Goal: Information Seeking & Learning: Learn about a topic

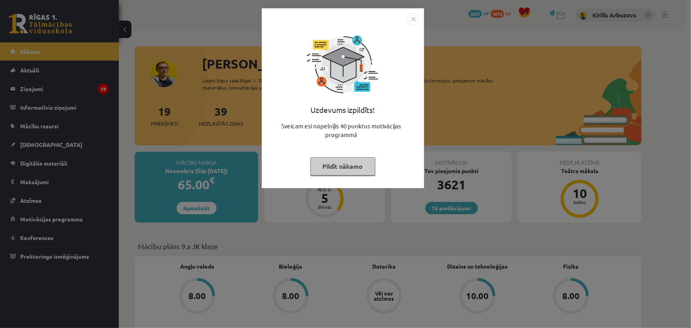
click at [330, 166] on button "Pildīt nākamo" at bounding box center [342, 166] width 65 height 18
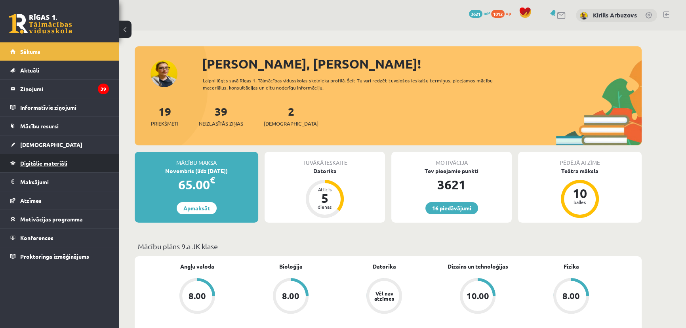
click at [61, 165] on span "Digitālie materiāli" at bounding box center [43, 163] width 47 height 7
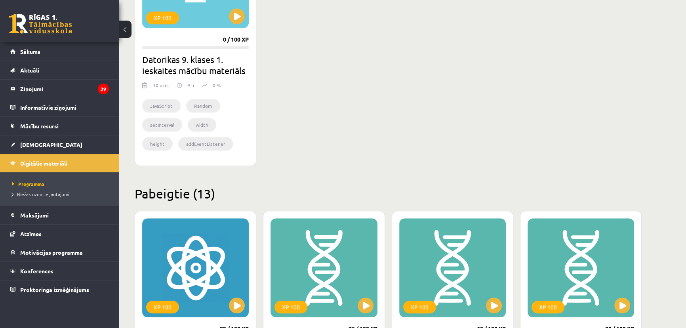
scroll to position [720, 0]
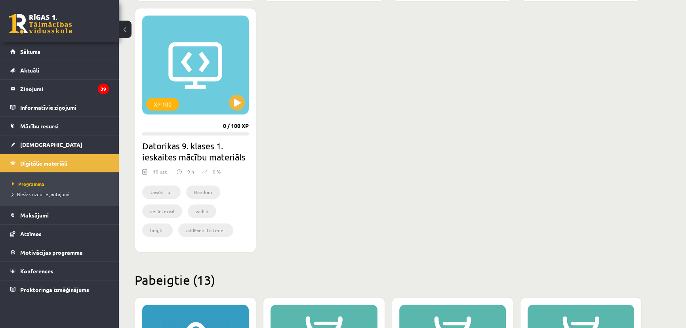
click at [237, 117] on div "XP 100 0 / 100 XP Datorikas 9. klases 1. ieskaites mācību materiāls 10 uzd. 9 h…" at bounding box center [196, 130] width 122 height 244
click at [235, 105] on button at bounding box center [237, 103] width 16 height 16
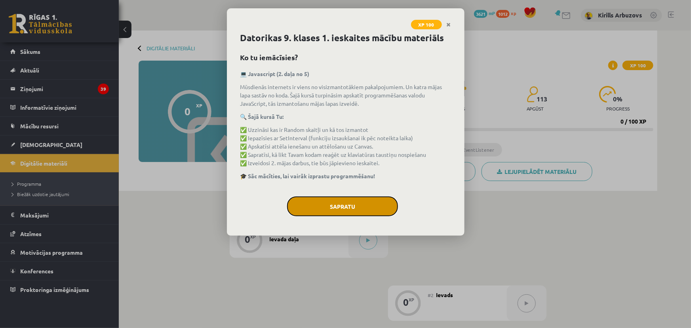
click at [321, 209] on button "Sapratu" at bounding box center [342, 206] width 111 height 20
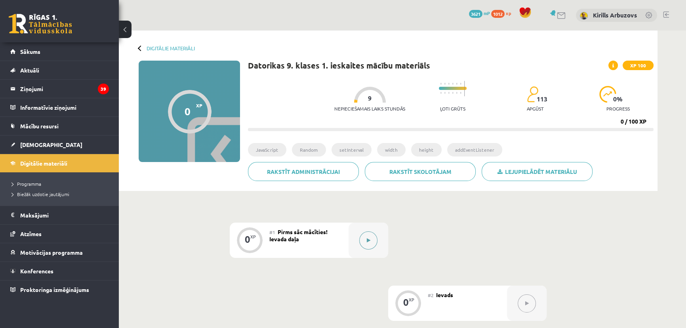
click at [369, 240] on icon at bounding box center [369, 240] width 4 height 5
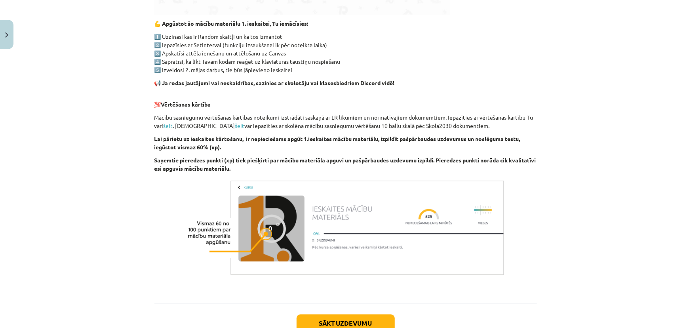
scroll to position [465, 0]
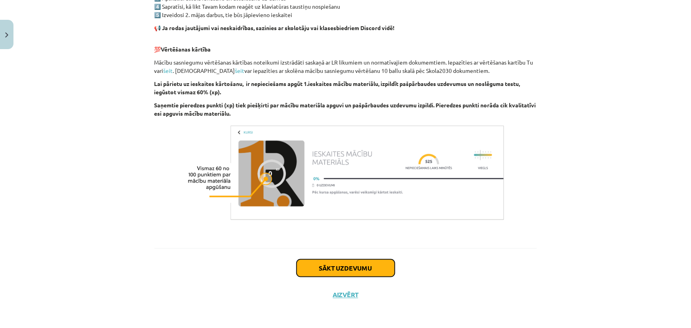
click at [350, 267] on button "Sākt uzdevumu" at bounding box center [346, 267] width 98 height 17
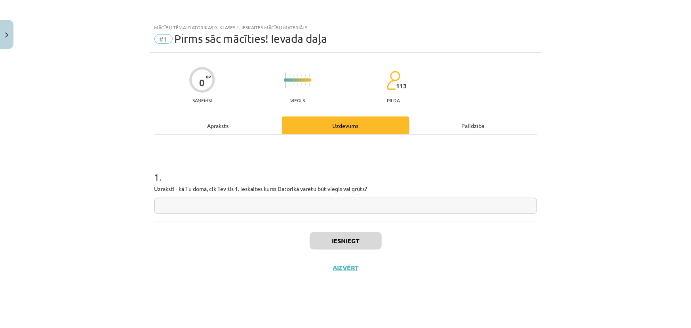
click at [253, 203] on input "text" at bounding box center [345, 206] width 383 height 16
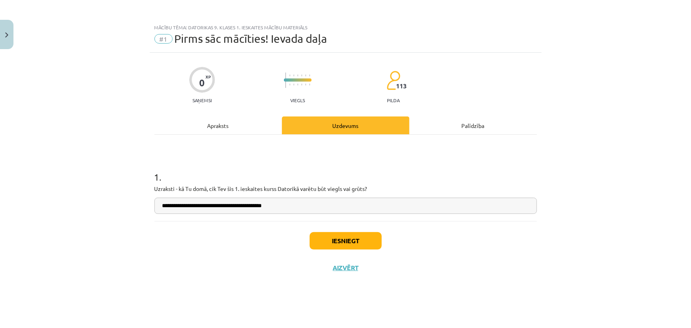
click at [251, 208] on input "**********" at bounding box center [345, 206] width 383 height 16
click at [257, 208] on input "**********" at bounding box center [345, 206] width 383 height 16
click at [329, 234] on button "Iesniegt" at bounding box center [346, 240] width 72 height 17
click at [231, 207] on input "**********" at bounding box center [345, 206] width 383 height 16
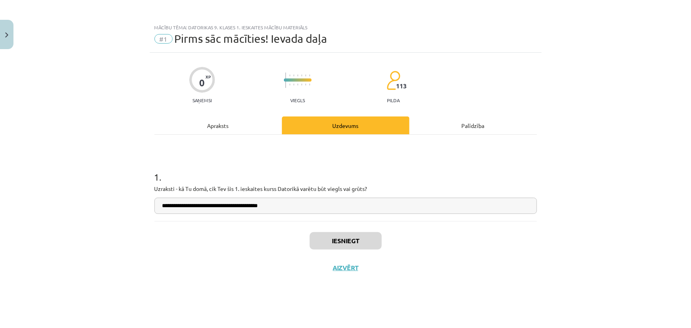
click at [230, 207] on input "**********" at bounding box center [345, 206] width 383 height 16
type input "**********"
click at [336, 269] on button "Nākamā nodarbība" at bounding box center [346, 273] width 78 height 18
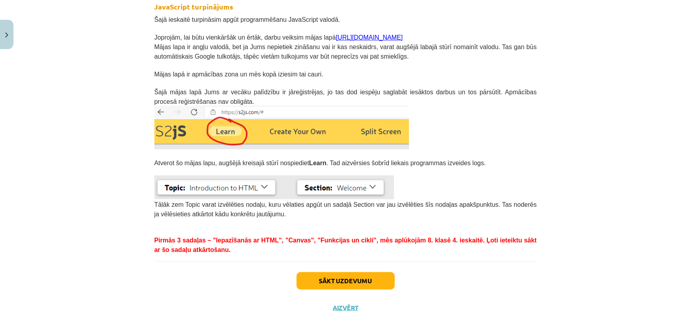
scroll to position [166, 0]
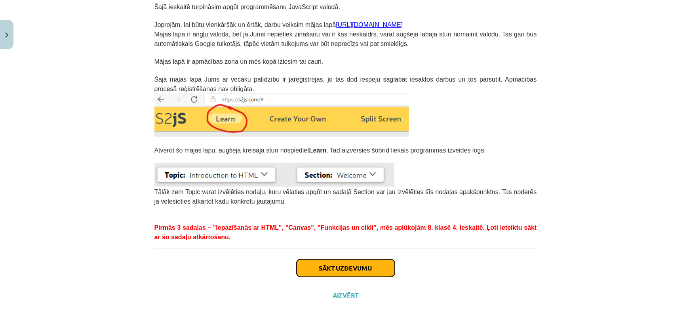
click at [312, 272] on button "Sākt uzdevumu" at bounding box center [346, 267] width 98 height 17
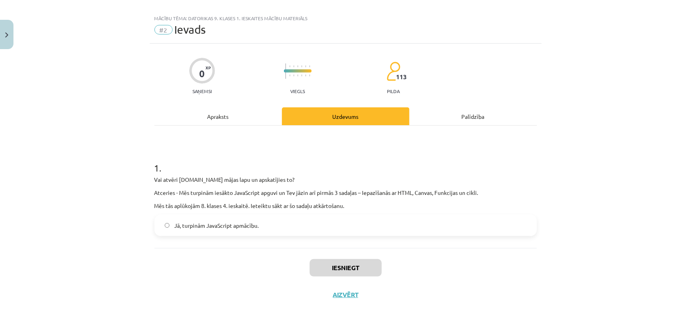
scroll to position [9, 0]
click at [211, 222] on span "Jā, turpinām JavaScript apmācību." at bounding box center [216, 226] width 84 height 8
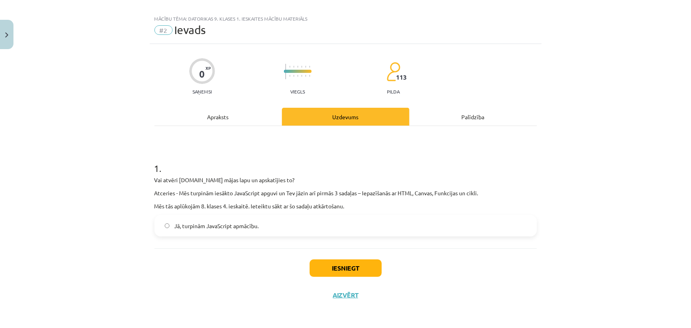
click at [327, 277] on div "Iesniegt Aizvērt" at bounding box center [345, 275] width 383 height 55
click at [328, 273] on button "Iesniegt" at bounding box center [346, 267] width 72 height 17
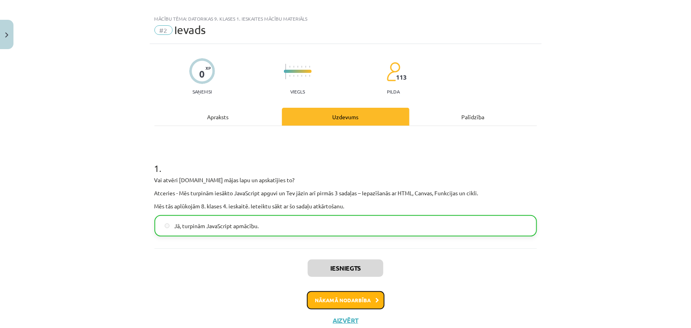
click at [346, 303] on button "Nākamā nodarbība" at bounding box center [346, 300] width 78 height 18
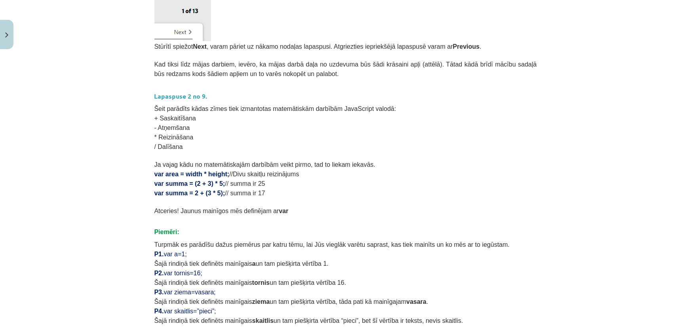
scroll to position [301, 0]
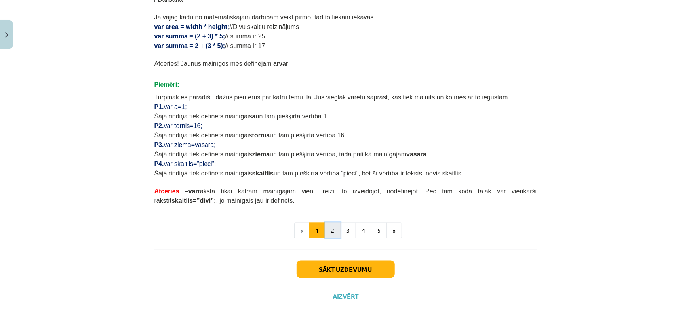
click at [325, 226] on button "2" at bounding box center [333, 231] width 16 height 16
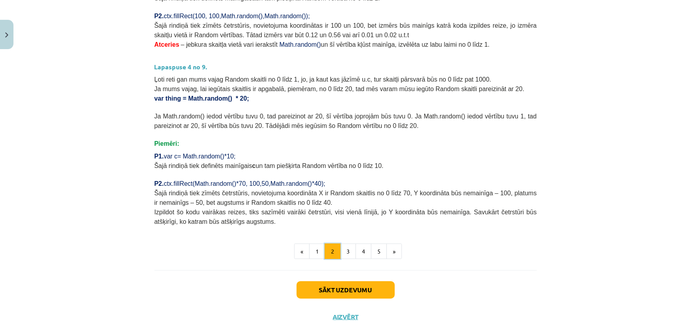
scroll to position [247, 0]
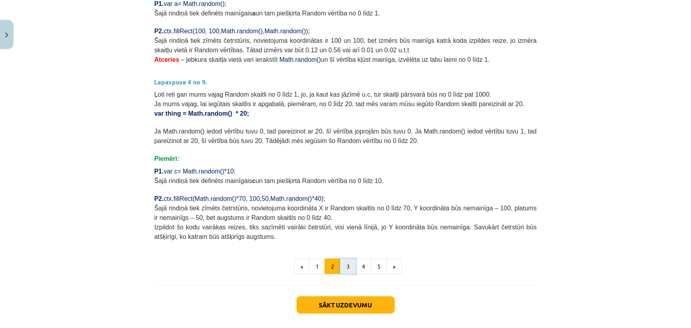
click at [342, 264] on button "3" at bounding box center [348, 267] width 16 height 16
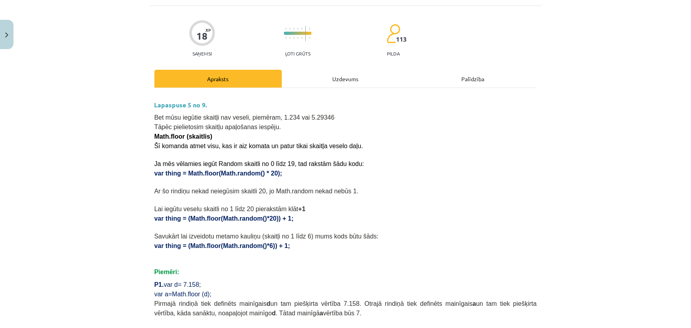
scroll to position [46, 0]
click at [213, 192] on span "Ar šo rindiņu nekad neiegūsim skaitli 20, jo Math.random nekad nebūs 1." at bounding box center [256, 191] width 204 height 7
click at [207, 190] on span "Ar šo rindiņu nekad neiegūsim skaitli 20, jo Math.random nekad nebūs 1." at bounding box center [256, 191] width 204 height 7
click at [154, 170] on span "var thing = Math.floor(Math.random() * 20);" at bounding box center [218, 173] width 128 height 7
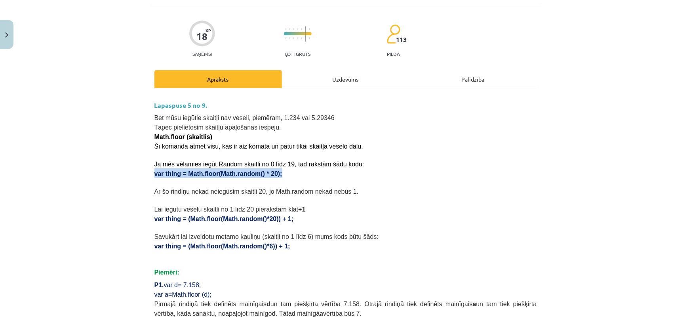
drag, startPoint x: 151, startPoint y: 171, endPoint x: 269, endPoint y: 173, distance: 118.4
click at [269, 173] on p "var thing = Math.floor(Math.random() * 20);" at bounding box center [345, 173] width 383 height 10
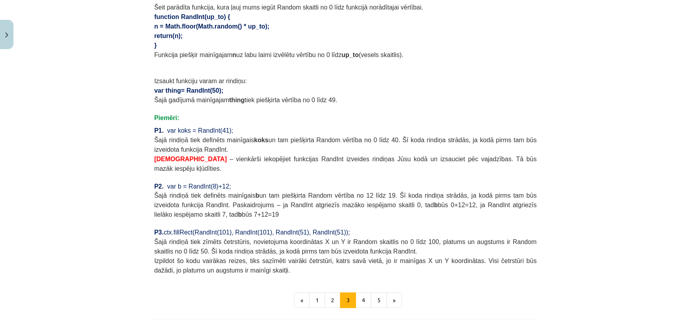
scroll to position [622, 0]
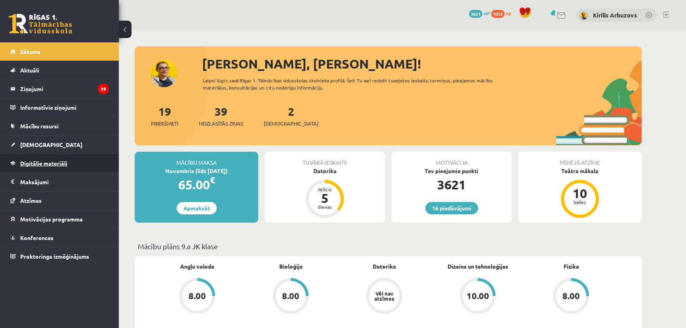
click at [26, 158] on link "Digitālie materiāli" at bounding box center [59, 163] width 99 height 18
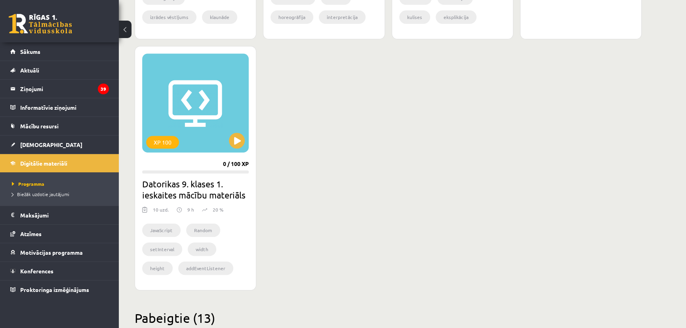
scroll to position [684, 0]
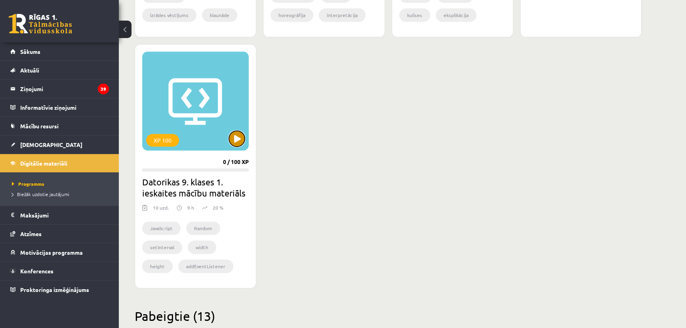
click at [235, 143] on button at bounding box center [237, 139] width 16 height 16
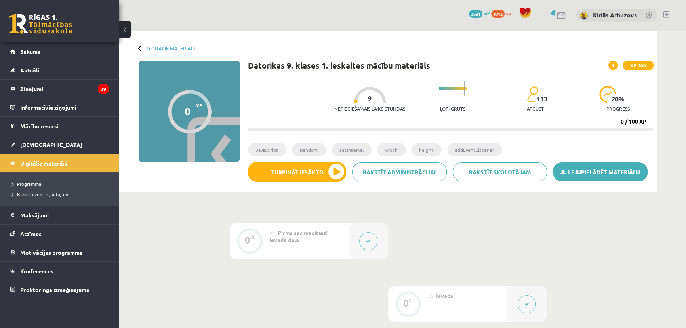
click at [596, 174] on link "Lejupielādēt materiālu" at bounding box center [600, 171] width 95 height 19
click at [579, 173] on link "Lejupielādēt materiālu" at bounding box center [600, 171] width 95 height 19
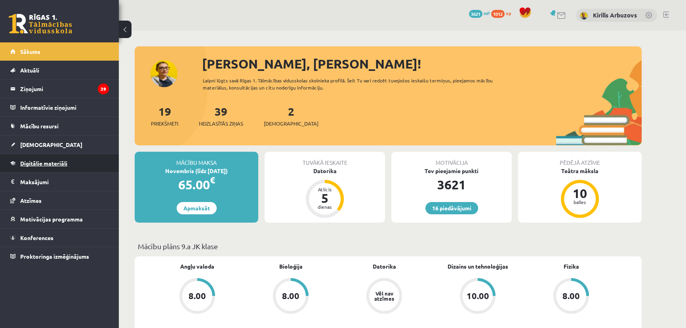
click at [56, 167] on link "Digitālie materiāli" at bounding box center [59, 163] width 99 height 18
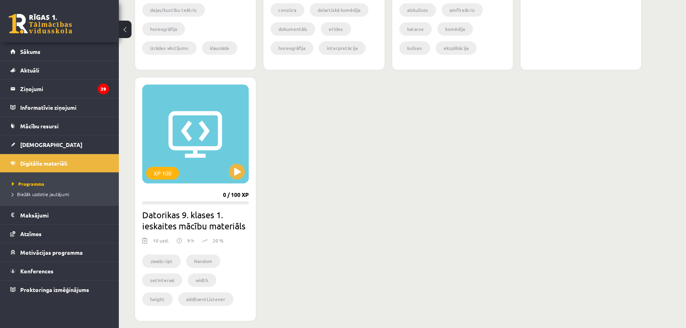
scroll to position [684, 0]
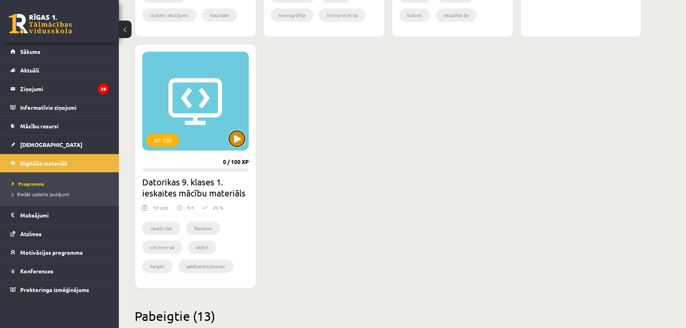
click at [234, 141] on button at bounding box center [237, 139] width 16 height 16
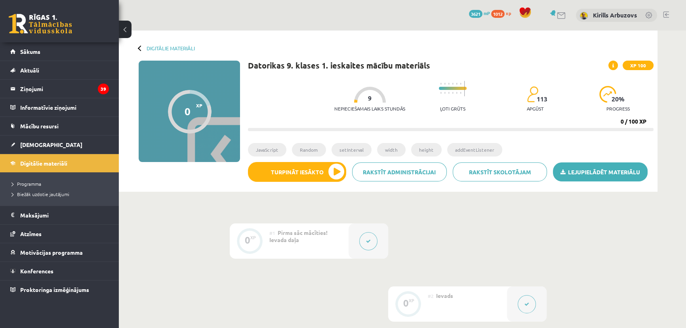
click at [602, 163] on link "Lejupielādēt materiālu" at bounding box center [600, 171] width 95 height 19
click at [571, 173] on link "Lejupielādēt materiālu" at bounding box center [600, 171] width 95 height 19
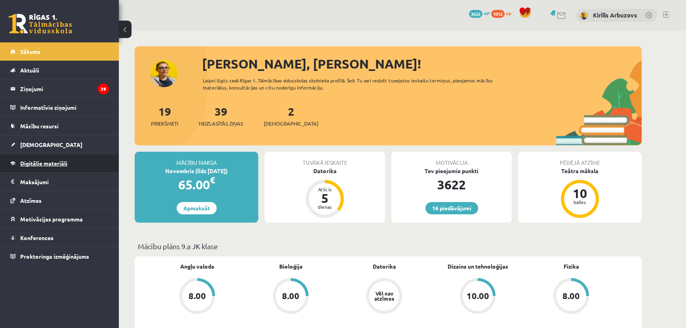
click at [64, 164] on span "Digitālie materiāli" at bounding box center [43, 163] width 47 height 7
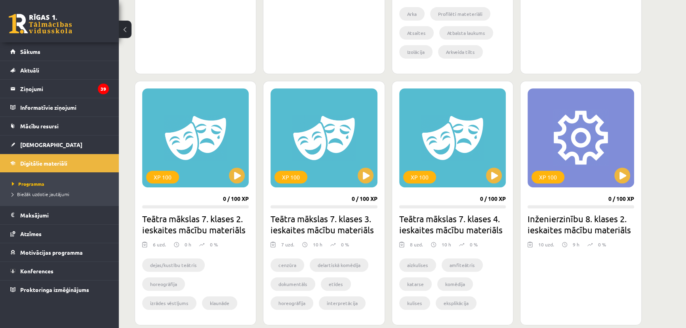
scroll to position [576, 0]
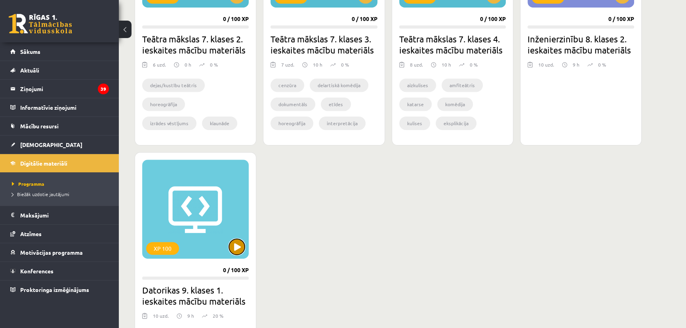
click at [232, 245] on button at bounding box center [237, 247] width 16 height 16
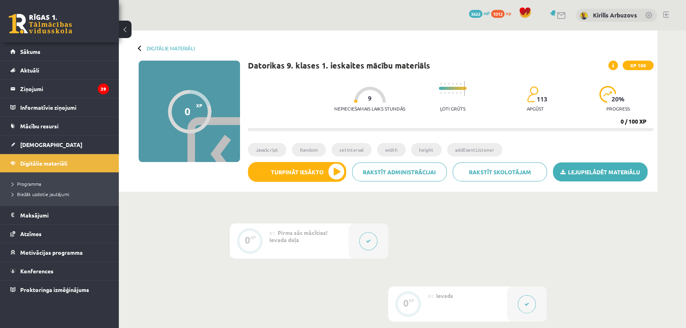
click at [612, 177] on link "Lejupielādēt materiālu" at bounding box center [600, 171] width 95 height 19
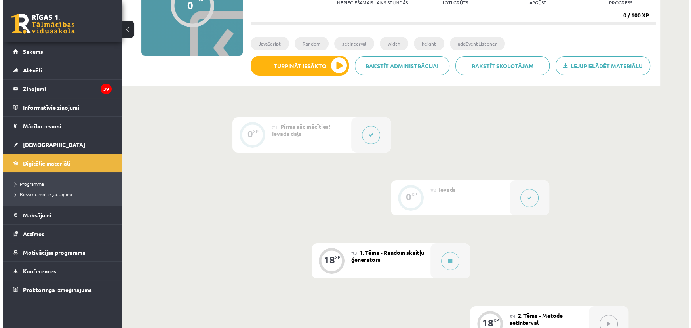
scroll to position [108, 0]
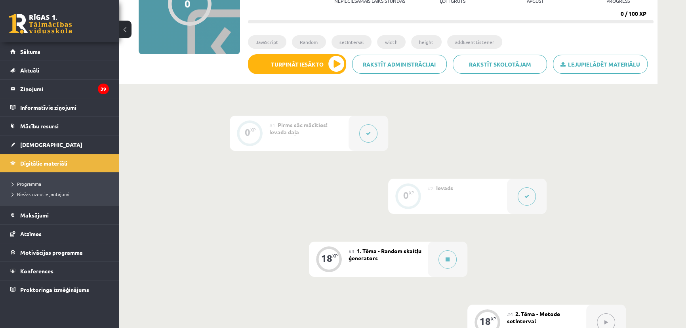
click at [530, 200] on button at bounding box center [527, 196] width 18 height 18
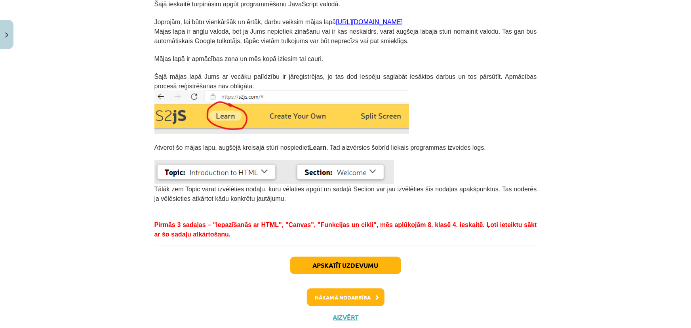
scroll to position [190, 0]
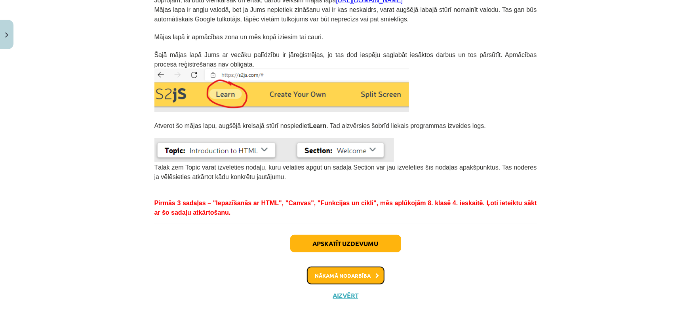
click at [352, 272] on button "Nākamā nodarbība" at bounding box center [346, 276] width 78 height 18
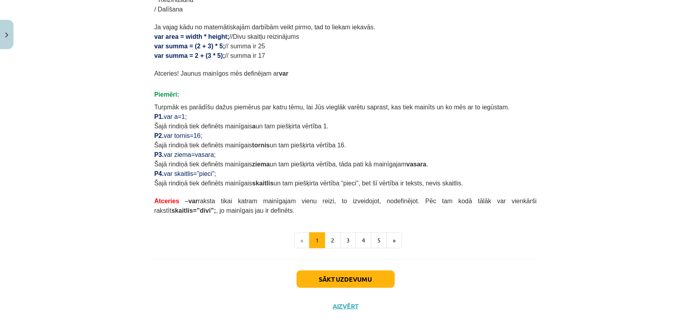
scroll to position [445, 0]
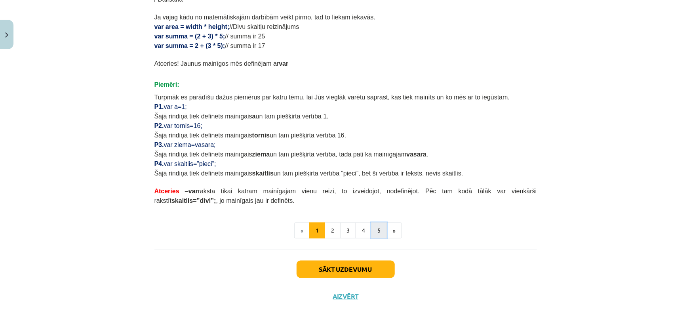
click at [372, 236] on button "5" at bounding box center [379, 231] width 16 height 16
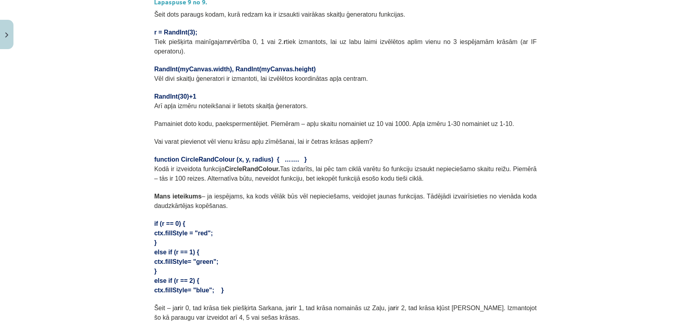
scroll to position [222, 0]
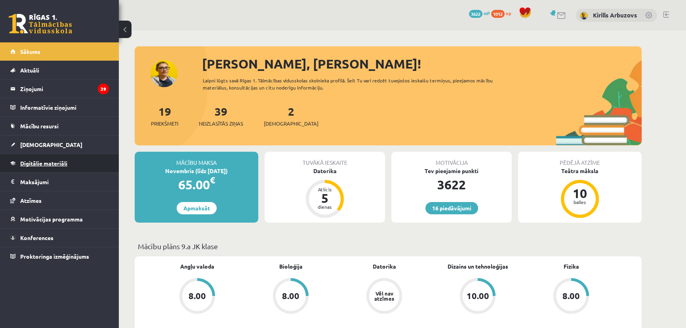
click at [60, 158] on link "Digitālie materiāli" at bounding box center [59, 163] width 99 height 18
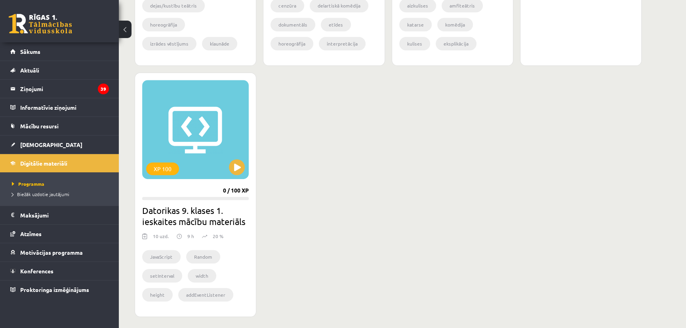
scroll to position [720, 0]
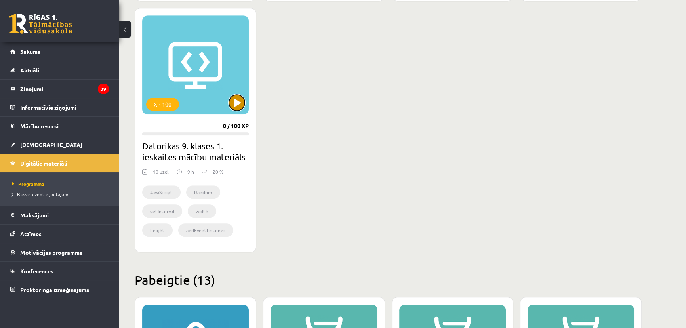
click at [232, 103] on button at bounding box center [237, 103] width 16 height 16
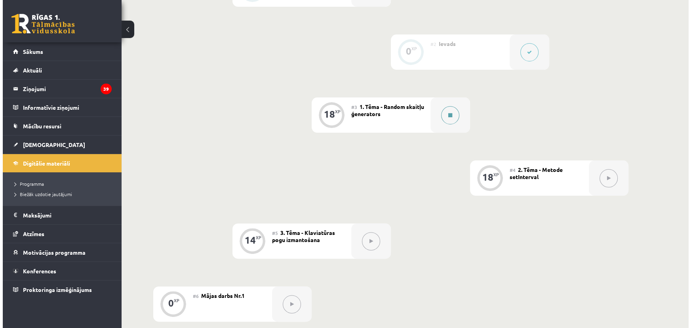
scroll to position [180, 0]
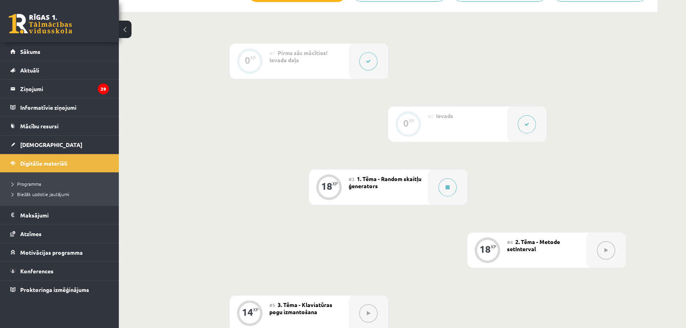
click at [529, 125] on button at bounding box center [527, 124] width 18 height 18
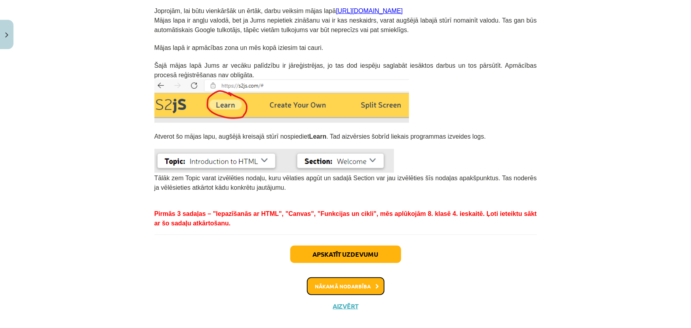
click at [342, 280] on button "Nākamā nodarbība" at bounding box center [346, 286] width 78 height 18
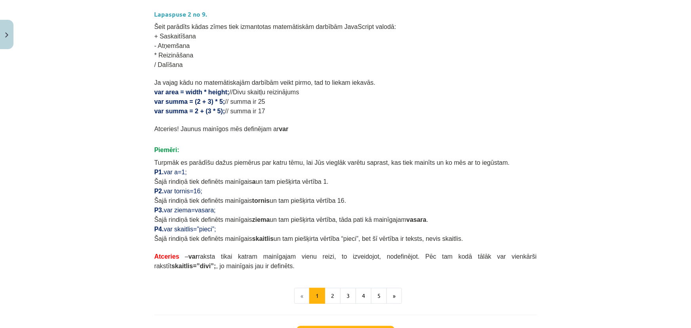
scroll to position [416, 0]
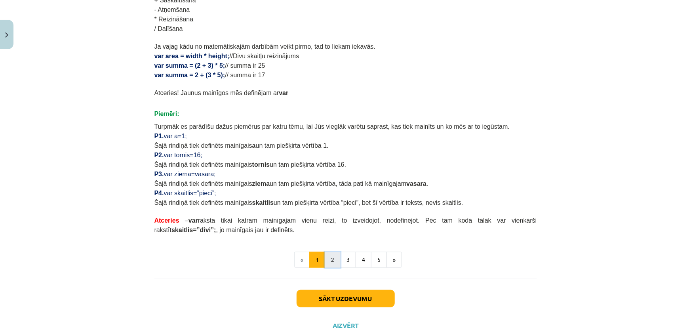
click at [331, 259] on button "2" at bounding box center [333, 260] width 16 height 16
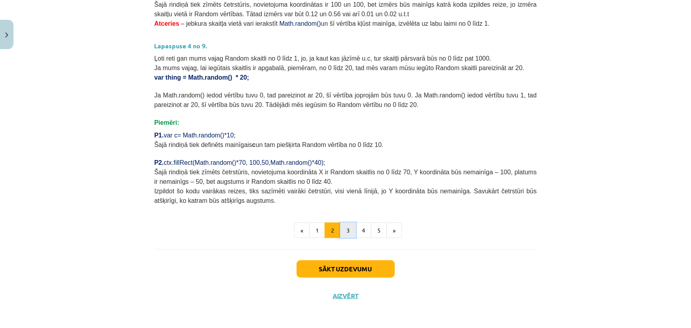
click at [341, 226] on button "3" at bounding box center [348, 231] width 16 height 16
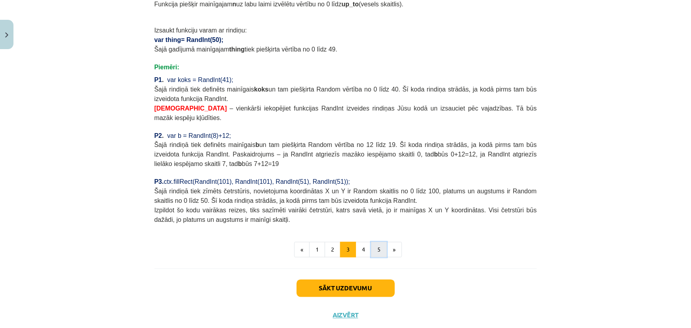
click at [380, 242] on button "5" at bounding box center [379, 250] width 16 height 16
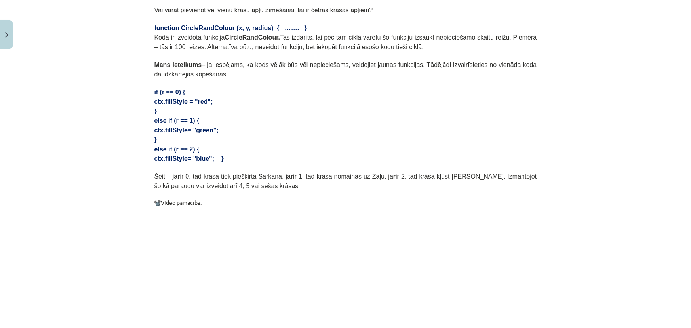
scroll to position [399, 0]
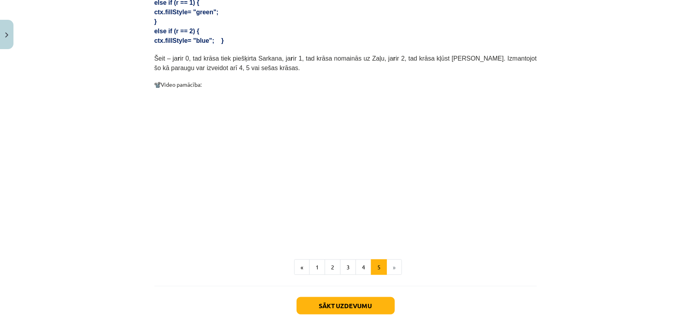
click at [388, 259] on li "»" at bounding box center [394, 267] width 15 height 16
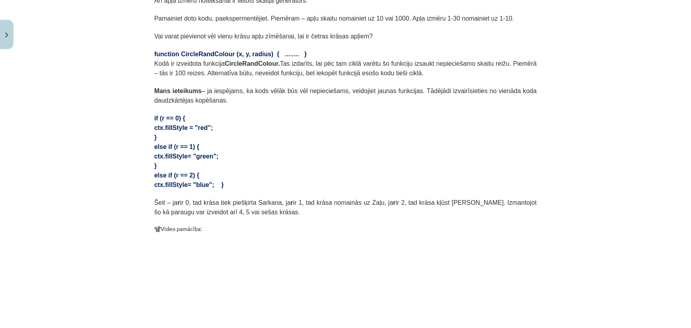
scroll to position [427, 0]
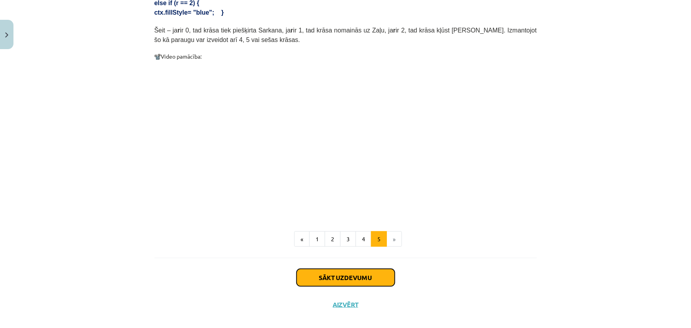
click at [340, 269] on button "Sākt uzdevumu" at bounding box center [346, 277] width 98 height 17
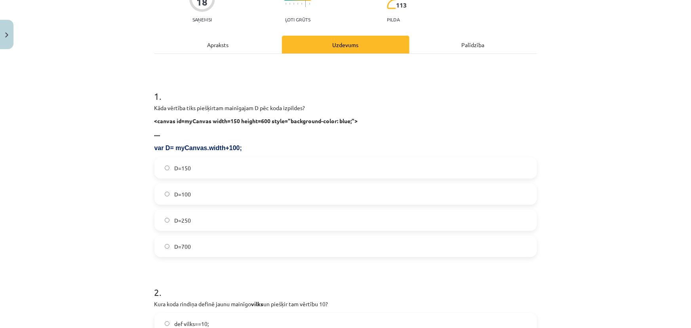
scroll to position [91, 0]
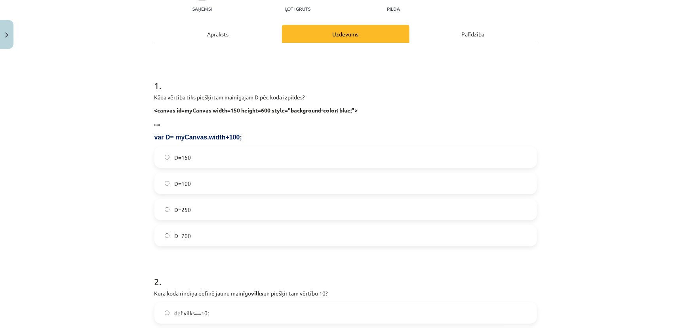
click at [218, 206] on label "D=250" at bounding box center [345, 210] width 381 height 20
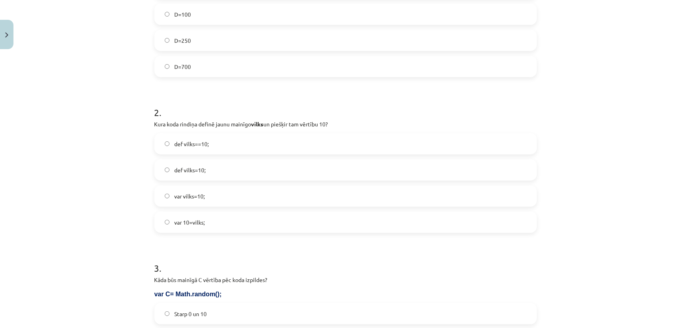
scroll to position [272, 0]
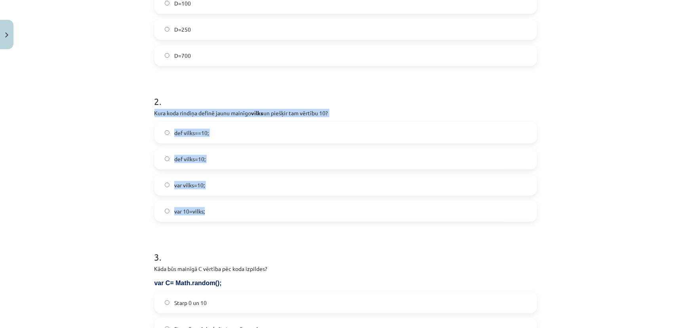
drag, startPoint x: 151, startPoint y: 113, endPoint x: 226, endPoint y: 202, distance: 116.1
click at [226, 202] on div "2 . Kura koda rindiņa definē jaunu mainīgo vilks un piešķir tam vērtību 10? def…" at bounding box center [345, 152] width 383 height 140
copy div "Kura koda rindiņa definē jaunu mainīgo vilks un piešķir tam vērtību 10? def vil…"
click at [215, 211] on label "var 10=vilks;" at bounding box center [345, 211] width 381 height 20
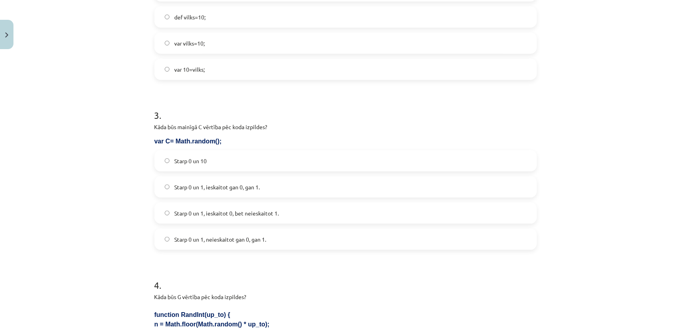
scroll to position [401, 0]
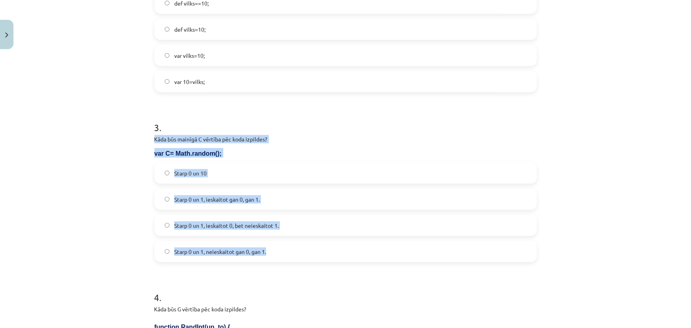
drag, startPoint x: 152, startPoint y: 139, endPoint x: 278, endPoint y: 251, distance: 168.6
click at [278, 251] on div "3 . Kāda būs mainīgā C vērtība pēc koda izpildes? var C= Math.random(); Starp 0…" at bounding box center [345, 185] width 383 height 154
copy div "Kāda būs mainīgā C vērtība pēc koda izpildes? var C= Math.random(); Starp 0 un …"
click at [223, 220] on label "Starp 0 un 1, ieskaitot 0, bet neieskaitot 1." at bounding box center [345, 225] width 381 height 20
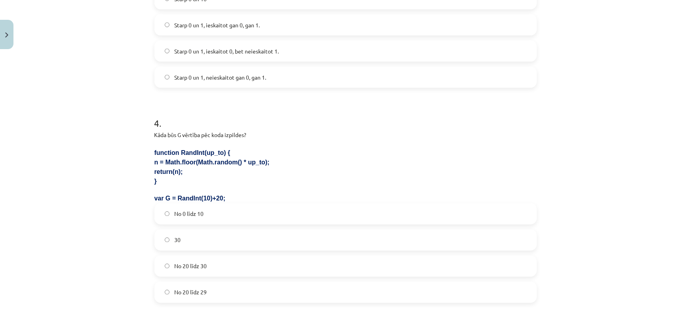
scroll to position [617, 0]
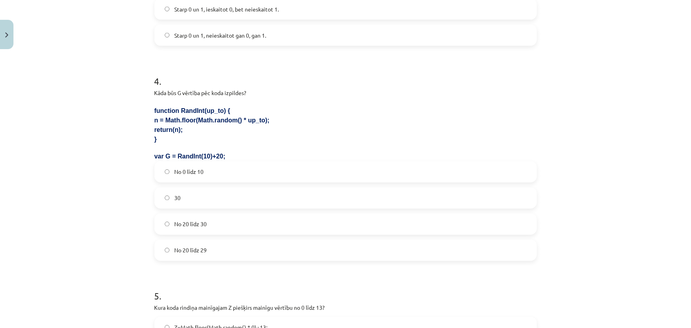
click at [187, 226] on span "No 20 līdz 30" at bounding box center [190, 224] width 32 height 8
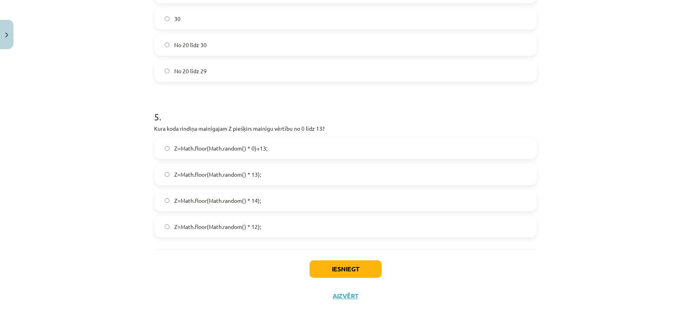
scroll to position [797, 0]
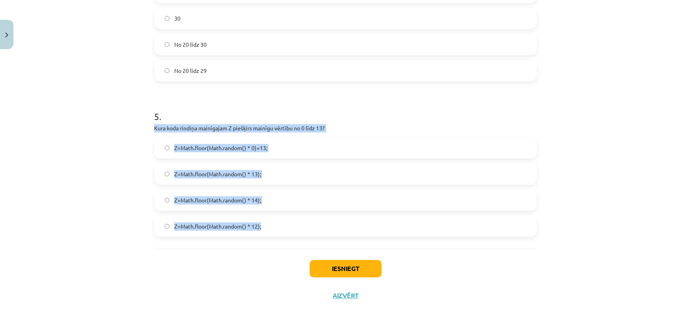
drag, startPoint x: 151, startPoint y: 128, endPoint x: 275, endPoint y: 226, distance: 158.2
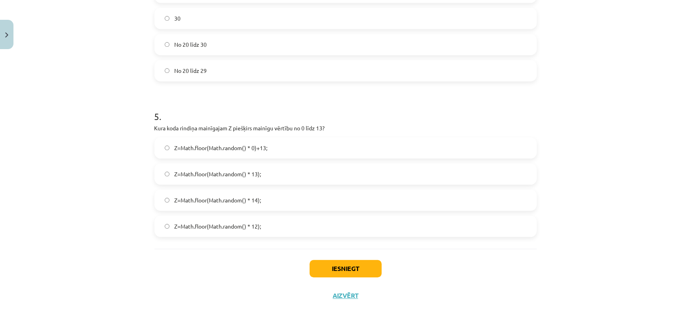
click at [202, 70] on span "No 20 līdz 29" at bounding box center [190, 71] width 32 height 8
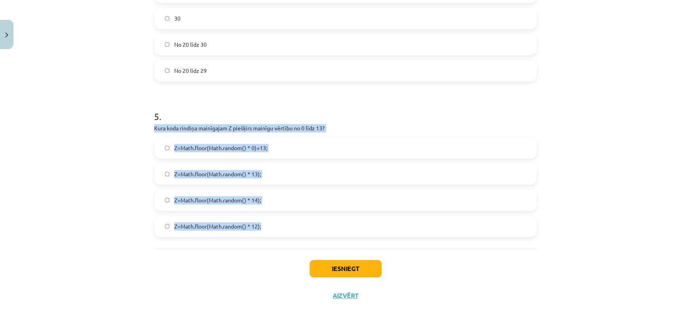
drag, startPoint x: 152, startPoint y: 127, endPoint x: 277, endPoint y: 223, distance: 158.1
click at [277, 223] on div "5 . Kura koda rindiņa mainīgajam Z piešķirs mainīgu vērtību no 0 līdz 13? Z=Mat…" at bounding box center [345, 167] width 383 height 140
copy div "Kura koda rindiņa mainīgajam Z piešķirs mainīgu vērtību no 0 līdz 13? Z=Math.fl…"
click at [251, 203] on span "Z=Math.floor(Math.random() * 14);" at bounding box center [217, 200] width 87 height 8
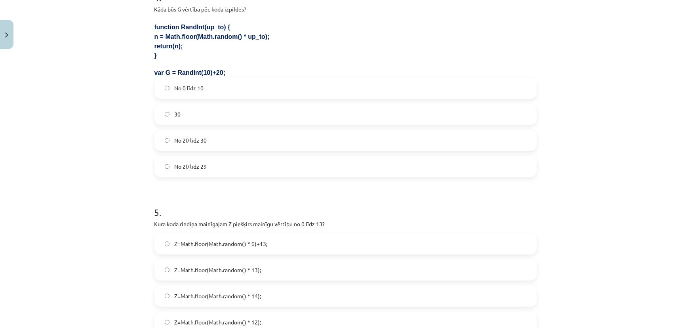
scroll to position [689, 0]
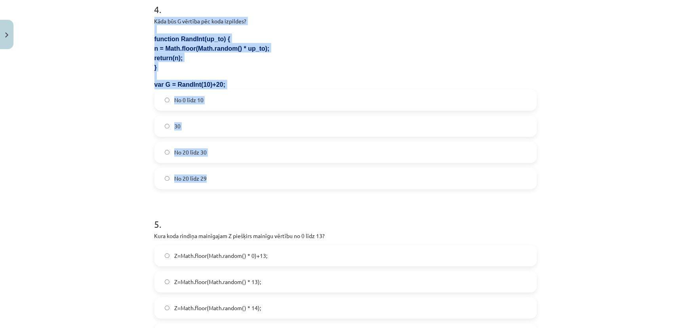
drag, startPoint x: 152, startPoint y: 20, endPoint x: 246, endPoint y: 183, distance: 187.7
click at [246, 183] on div "4 . Kāda būs G vērtība pēc koda izpildes? function RandInt(up_to) { n = Math.fl…" at bounding box center [345, 89] width 383 height 199
copy div "Kāda būs G vērtība pēc koda izpildes? function RandInt(up_to) { n = Math.floor(…"
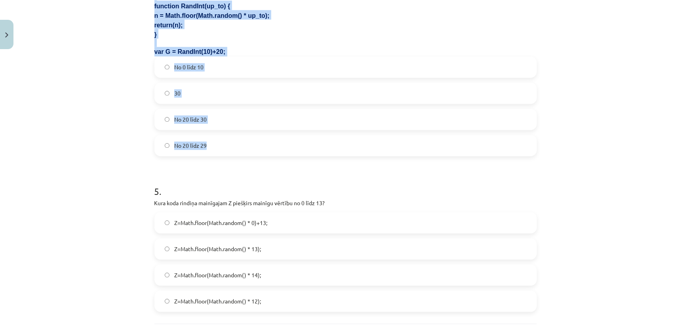
scroll to position [761, 0]
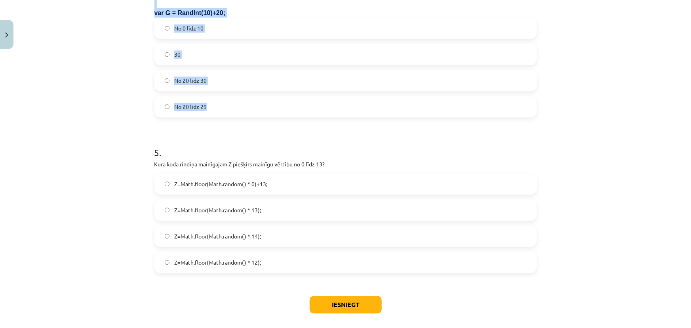
click at [240, 105] on label "No 20 līdz 29" at bounding box center [345, 107] width 381 height 20
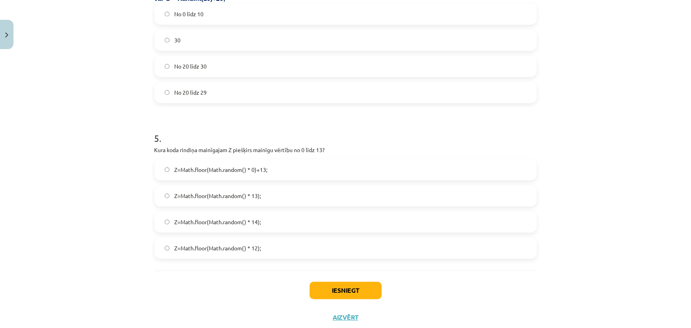
scroll to position [797, 0]
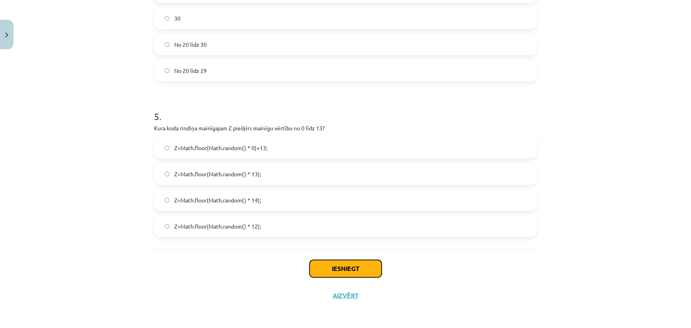
click at [333, 262] on button "Iesniegt" at bounding box center [346, 268] width 72 height 17
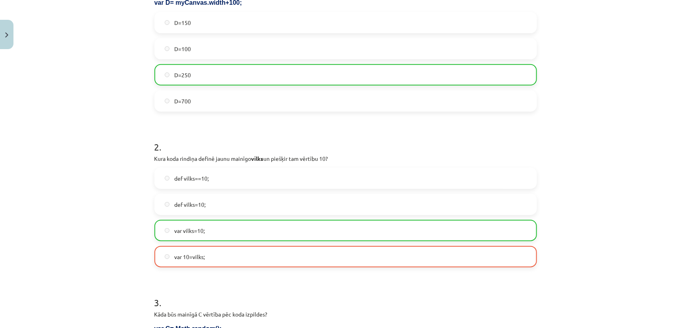
scroll to position [257, 0]
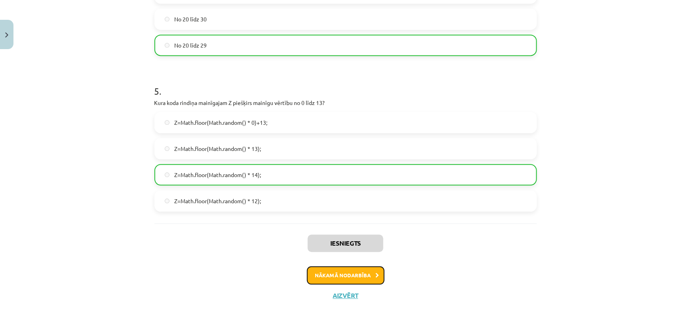
click at [351, 272] on button "Nākamā nodarbība" at bounding box center [346, 275] width 78 height 18
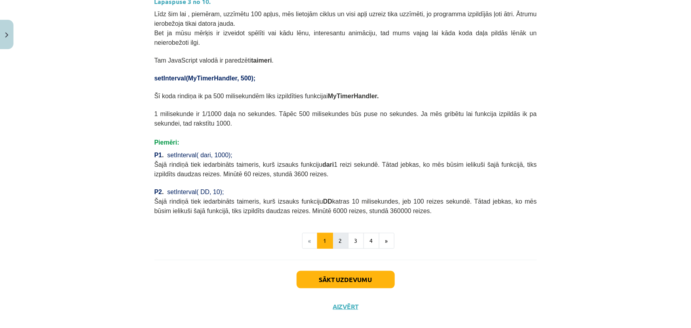
scroll to position [314, 0]
click at [347, 302] on button "Aizvērt" at bounding box center [346, 306] width 30 height 8
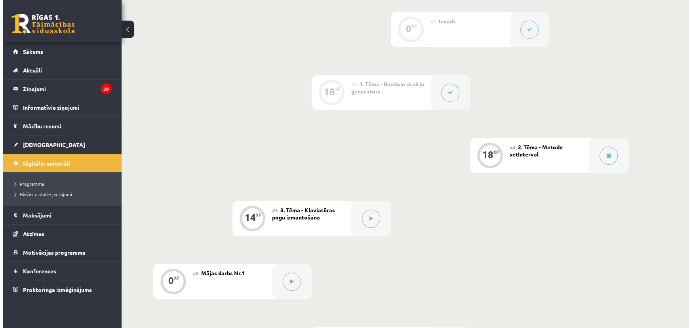
scroll to position [240, 0]
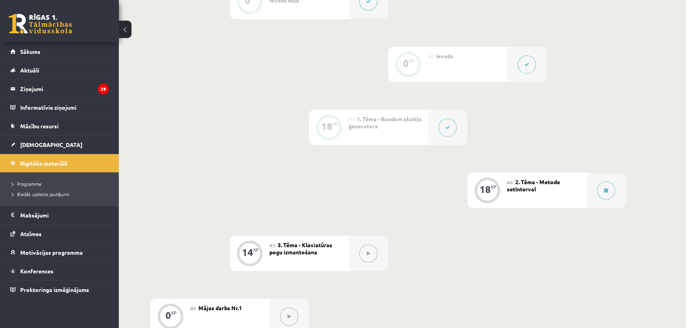
click at [525, 66] on button at bounding box center [527, 64] width 18 height 18
